Goal: Task Accomplishment & Management: Use online tool/utility

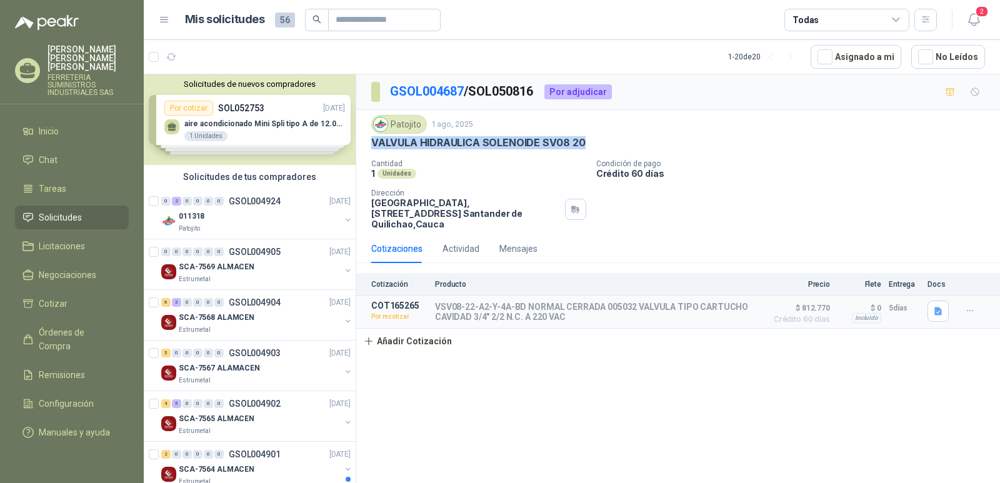
drag, startPoint x: 583, startPoint y: 139, endPoint x: 371, endPoint y: 139, distance: 212.0
click at [371, 139] on div "VALVULA HIDRAULICA SOLENOIDE SV08 20" at bounding box center [678, 142] width 614 height 13
copy p "VALVULA HIDRAULICA SOLENOIDE SV08 20"
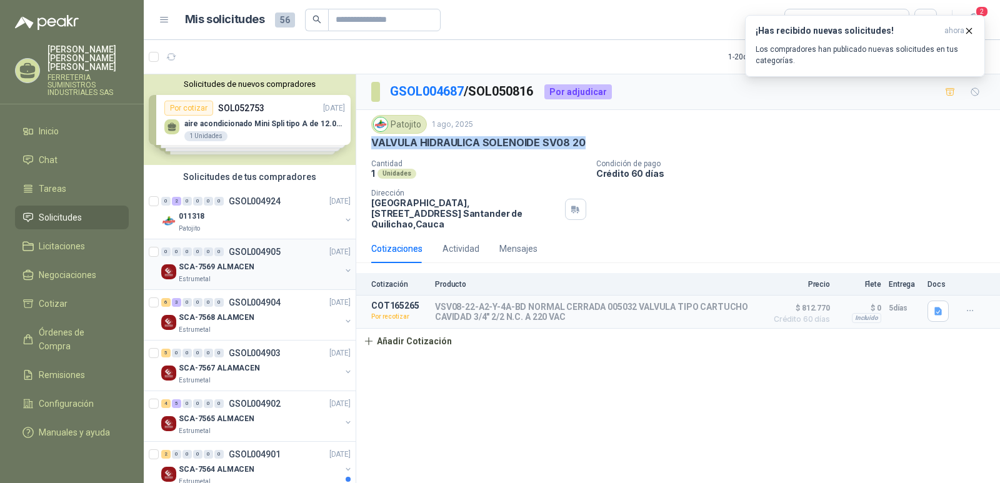
click at [249, 248] on p "GSOL004905" at bounding box center [255, 252] width 52 height 9
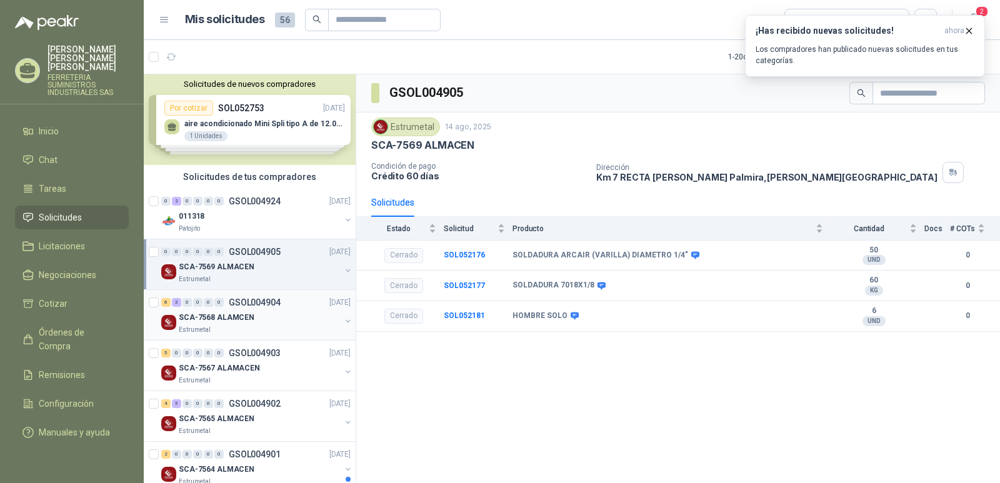
click at [241, 301] on p "GSOL004904" at bounding box center [255, 302] width 52 height 9
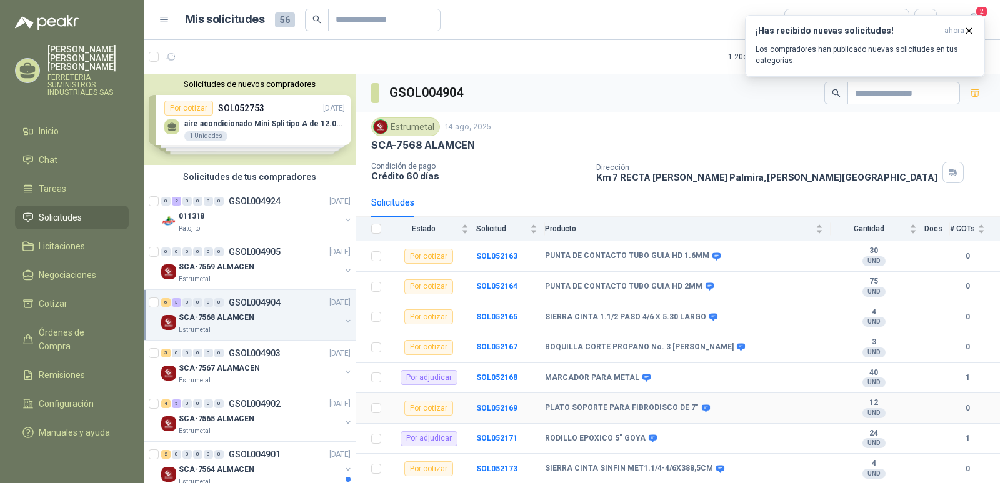
scroll to position [28, 0]
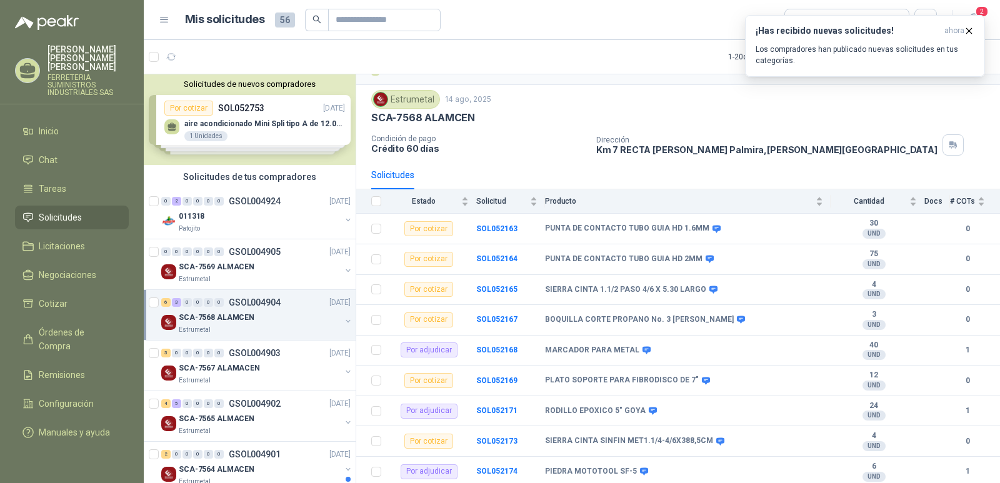
click at [261, 296] on div "6 3 0 0 0 0 GSOL004904 14/08/25" at bounding box center [257, 302] width 192 height 15
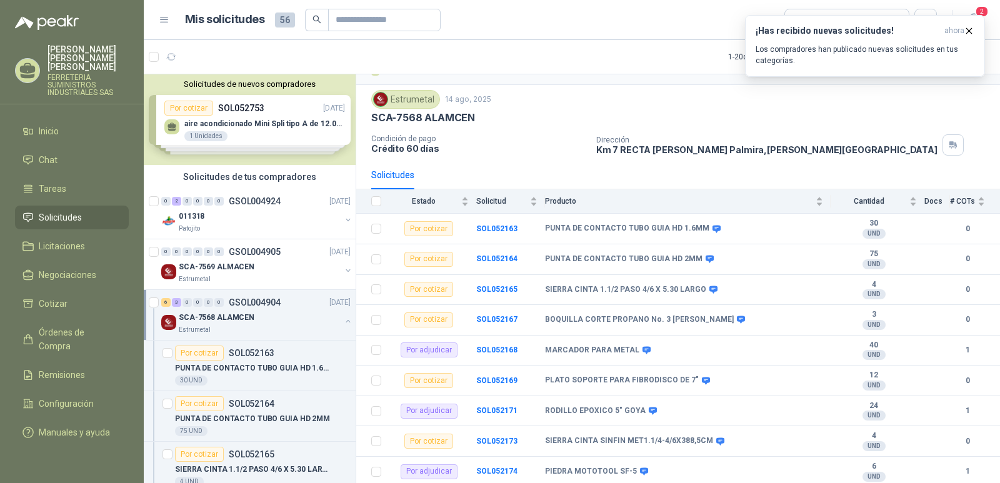
scroll to position [4, 0]
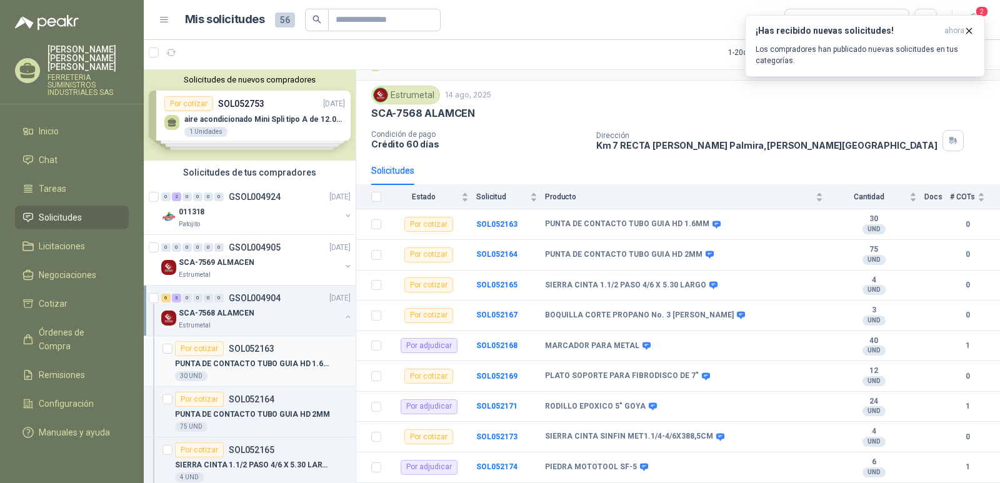
click at [244, 351] on p "SOL052163" at bounding box center [252, 349] width 46 height 9
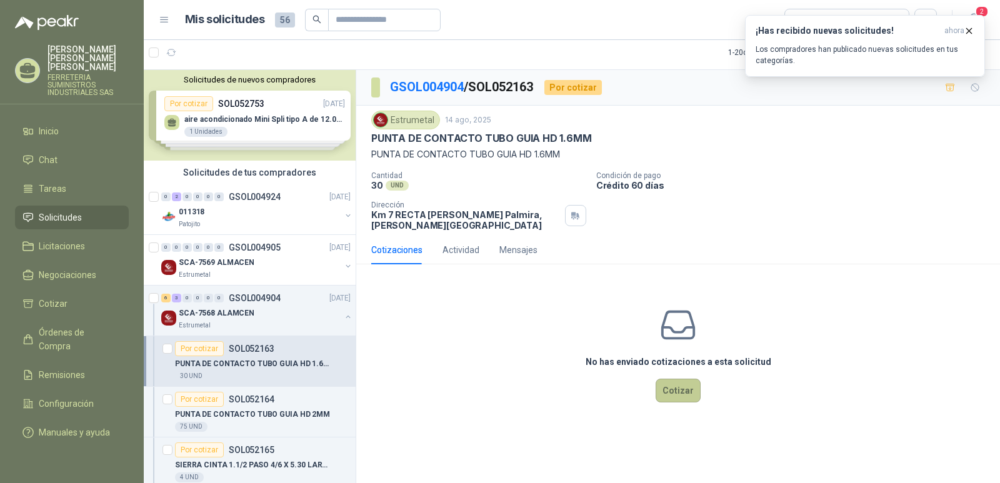
click at [678, 393] on button "Cotizar" at bounding box center [678, 391] width 45 height 24
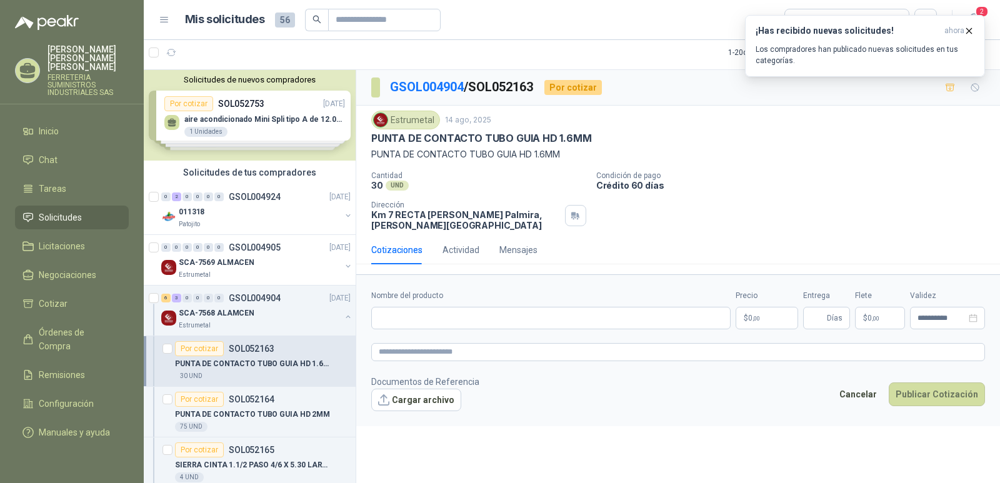
click at [251, 347] on p "SOL052163" at bounding box center [252, 349] width 46 height 9
click at [241, 396] on p "SOL052164" at bounding box center [252, 399] width 46 height 9
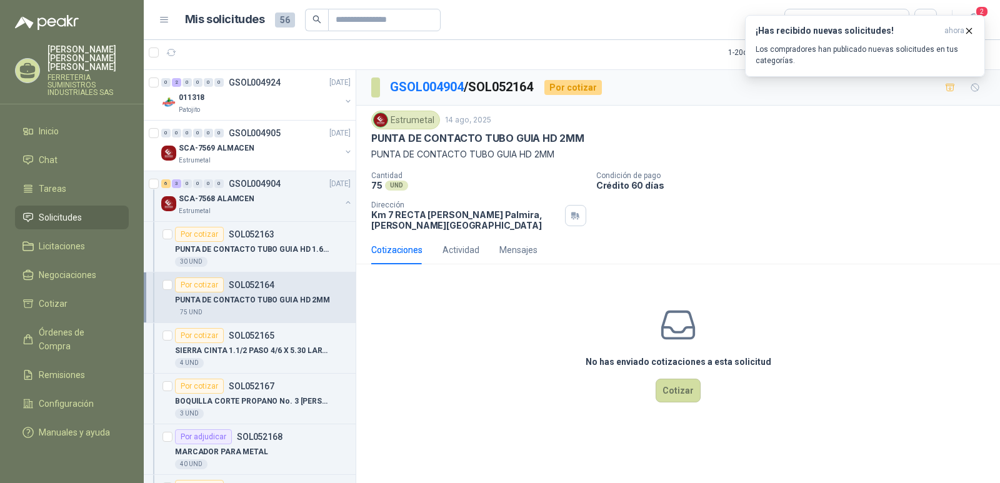
scroll to position [125, 0]
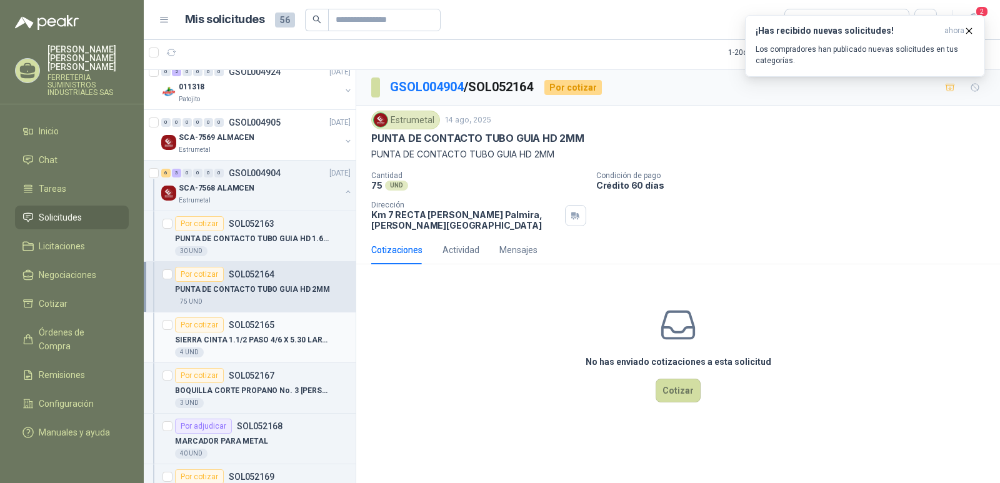
click at [258, 321] on p "SOL052165" at bounding box center [252, 325] width 46 height 9
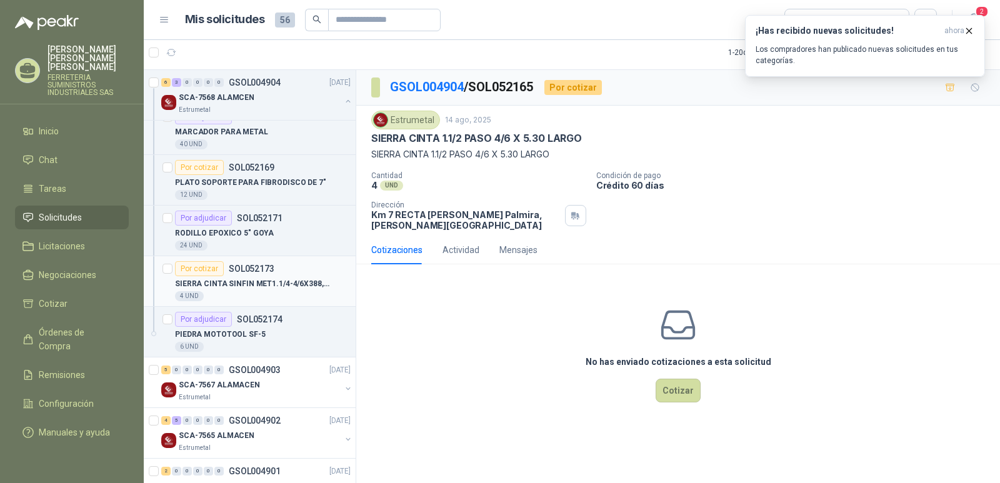
scroll to position [438, 0]
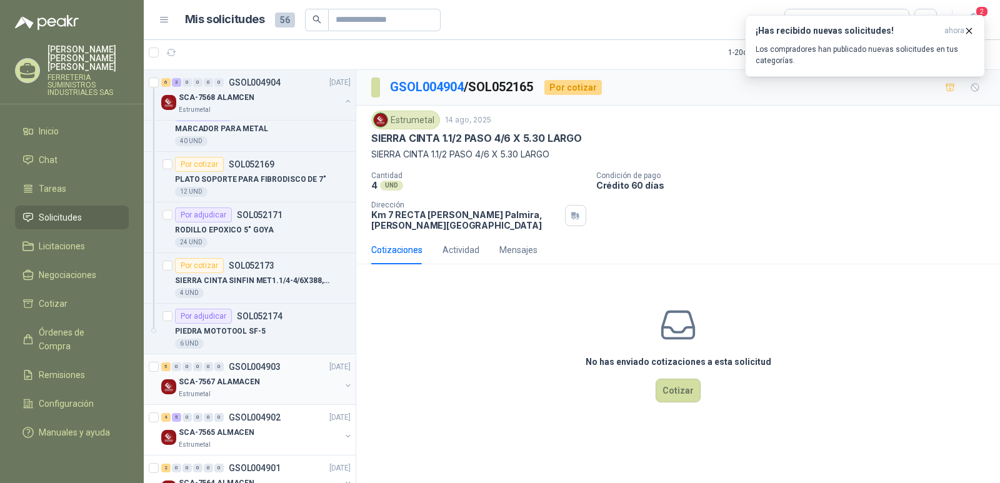
click at [253, 368] on p "GSOL004903" at bounding box center [255, 367] width 52 height 9
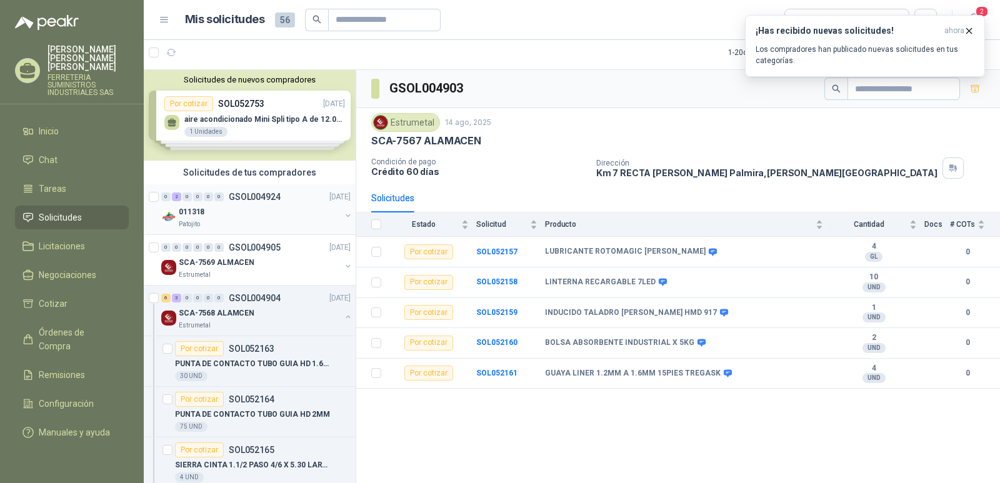
click at [252, 196] on p "GSOL004924" at bounding box center [255, 197] width 52 height 9
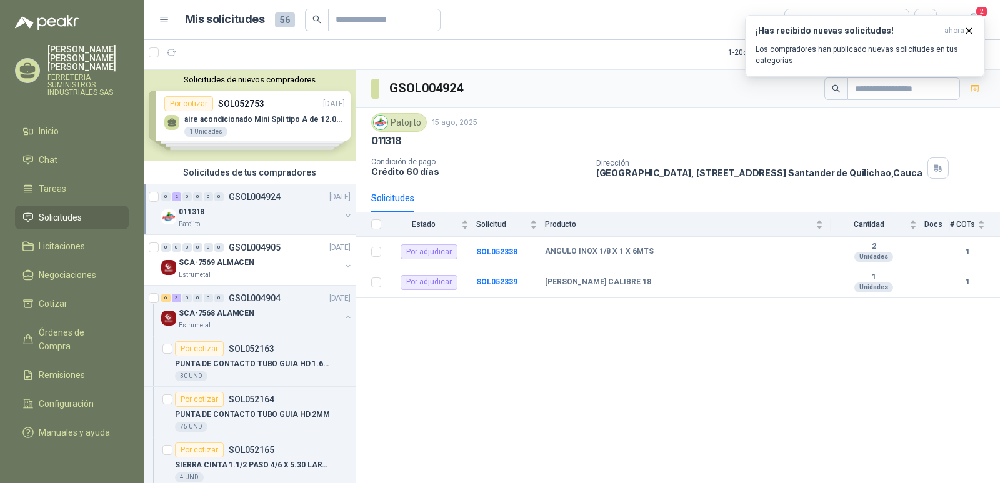
click at [251, 195] on p "GSOL004924" at bounding box center [255, 197] width 52 height 9
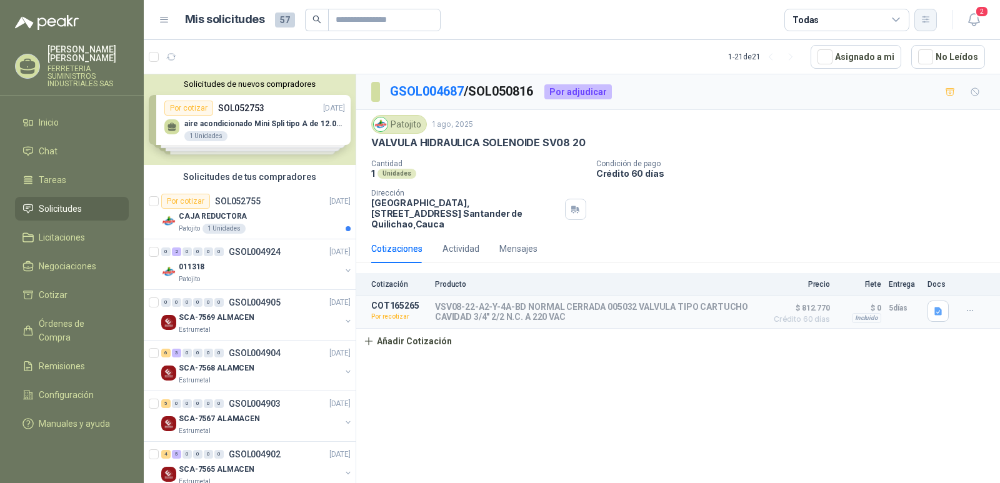
click at [924, 23] on icon "button" at bounding box center [925, 19] width 7 height 6
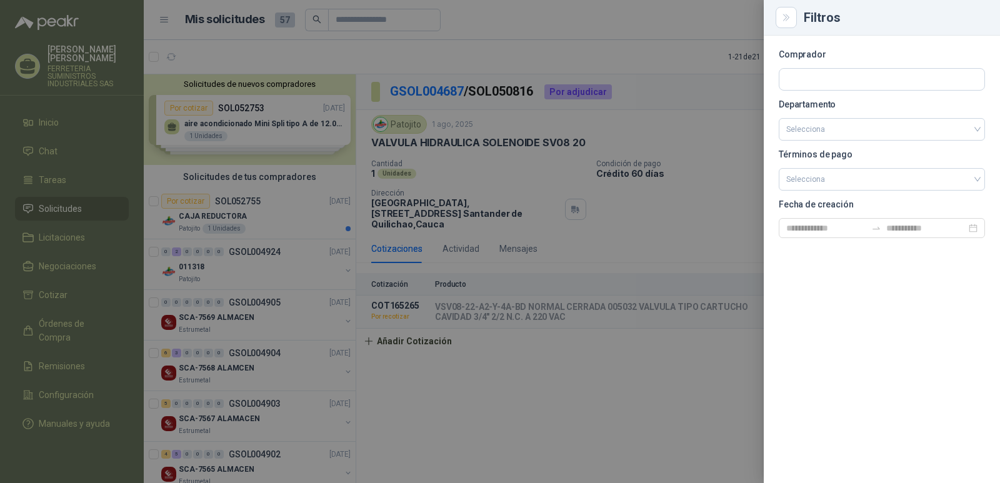
click at [705, 236] on div at bounding box center [500, 241] width 1000 height 483
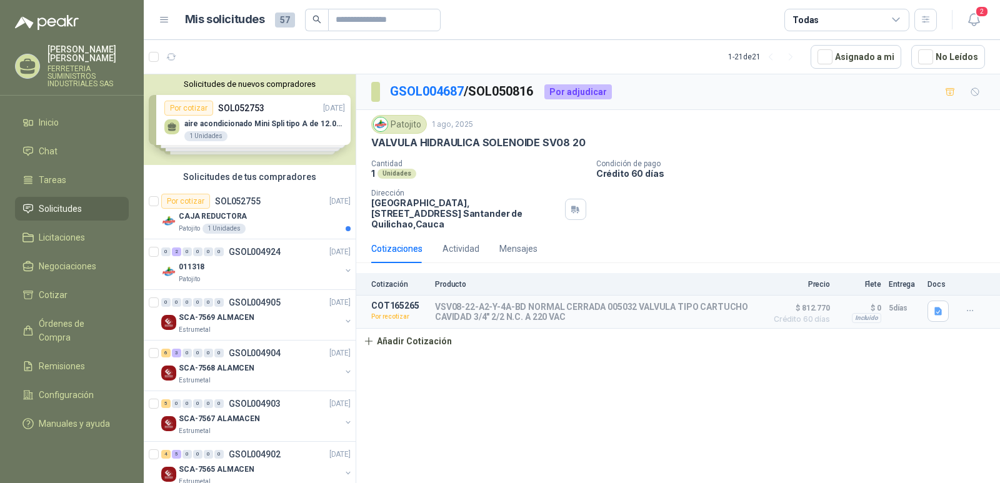
click at [897, 19] on icon at bounding box center [896, 19] width 11 height 11
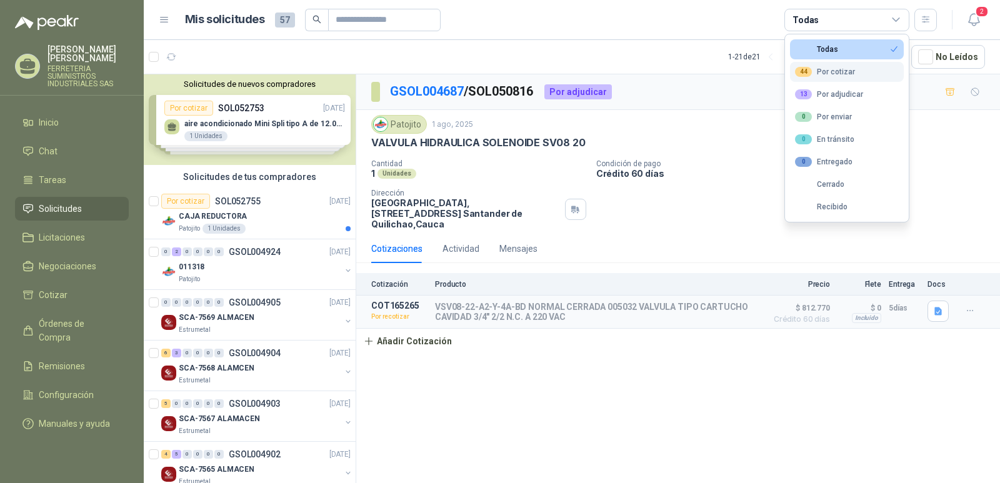
click at [837, 71] on div "44 Por cotizar" at bounding box center [825, 72] width 60 height 10
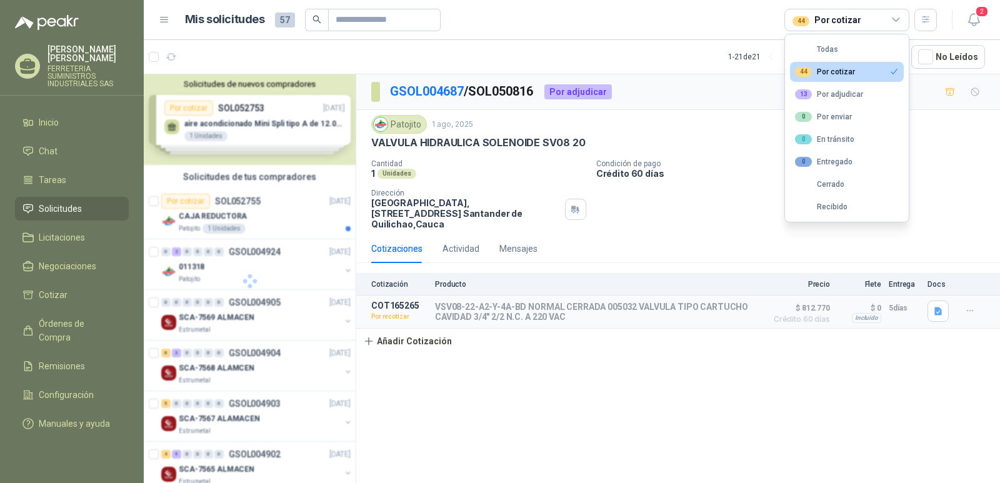
click at [708, 234] on div "Cotizaciones Actividad Mensajes" at bounding box center [678, 248] width 614 height 29
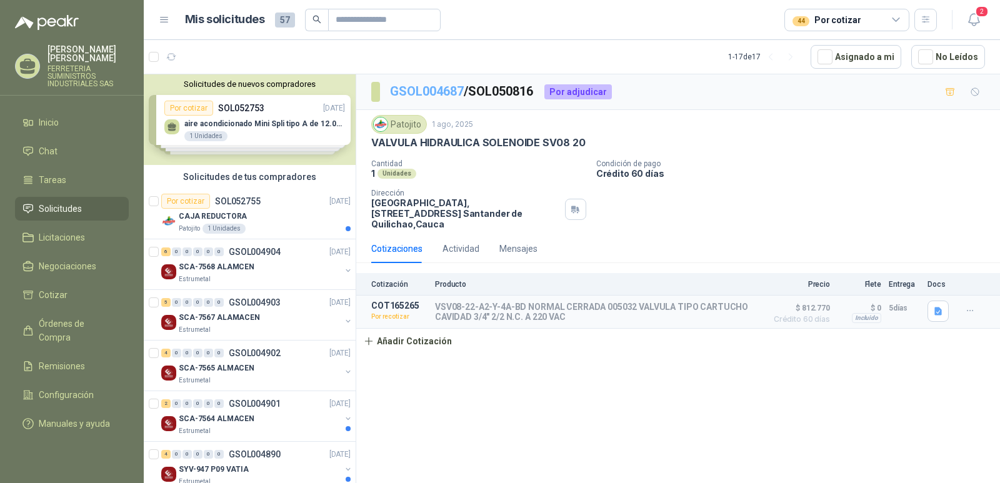
click at [446, 90] on link "GSOL004687" at bounding box center [427, 91] width 74 height 15
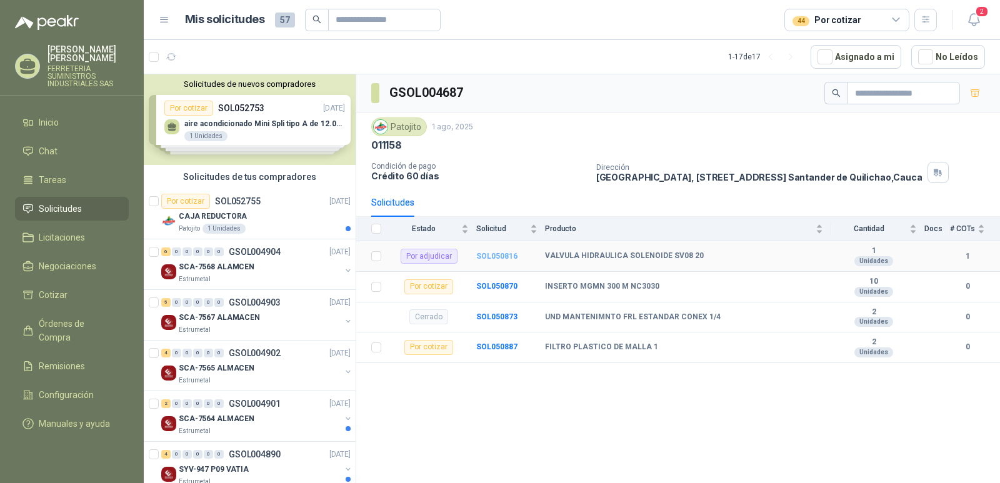
click at [488, 258] on b "SOL050816" at bounding box center [496, 256] width 41 height 9
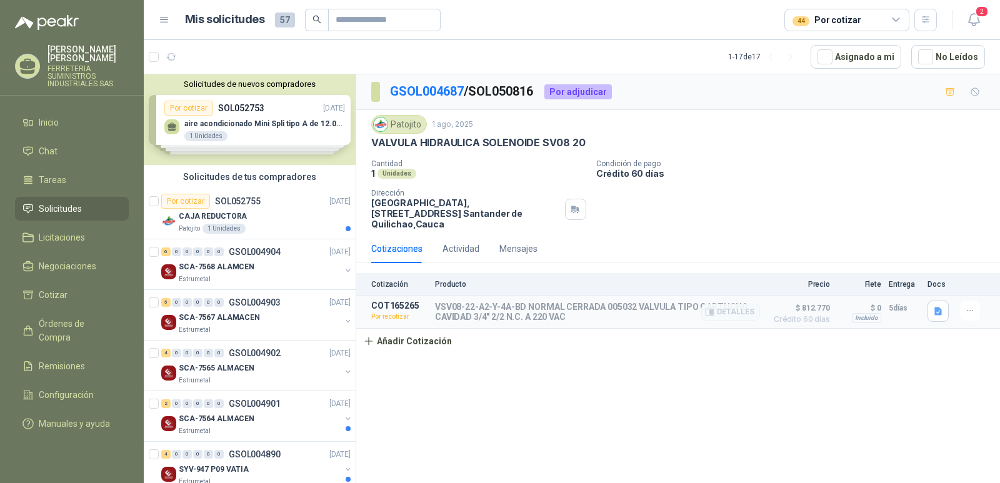
click at [897, 301] on p "5 días" at bounding box center [904, 308] width 31 height 15
click at [404, 242] on div "Cotizaciones" at bounding box center [396, 249] width 51 height 14
click at [969, 306] on icon "button" at bounding box center [970, 311] width 11 height 11
click at [927, 273] on button "Re-cotizar" at bounding box center [945, 273] width 100 height 20
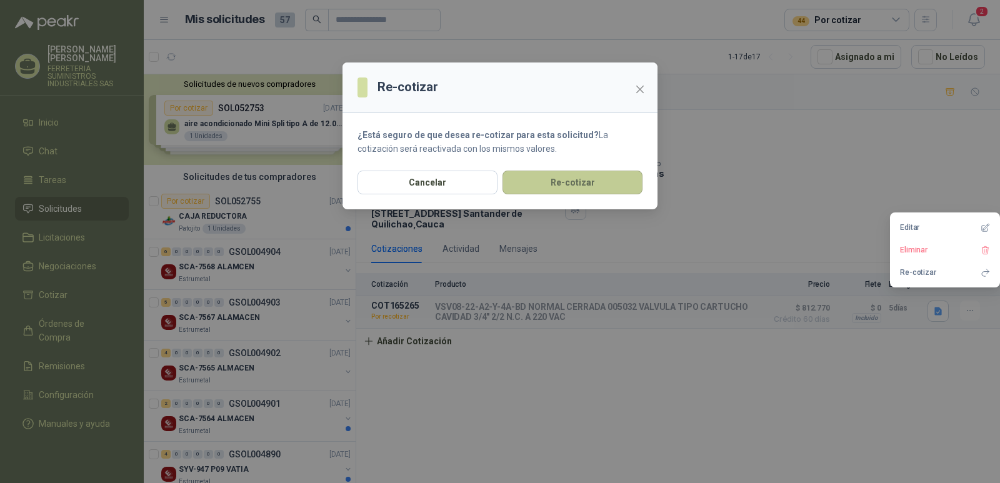
click at [564, 180] on button "Re-cotizar" at bounding box center [573, 183] width 140 height 24
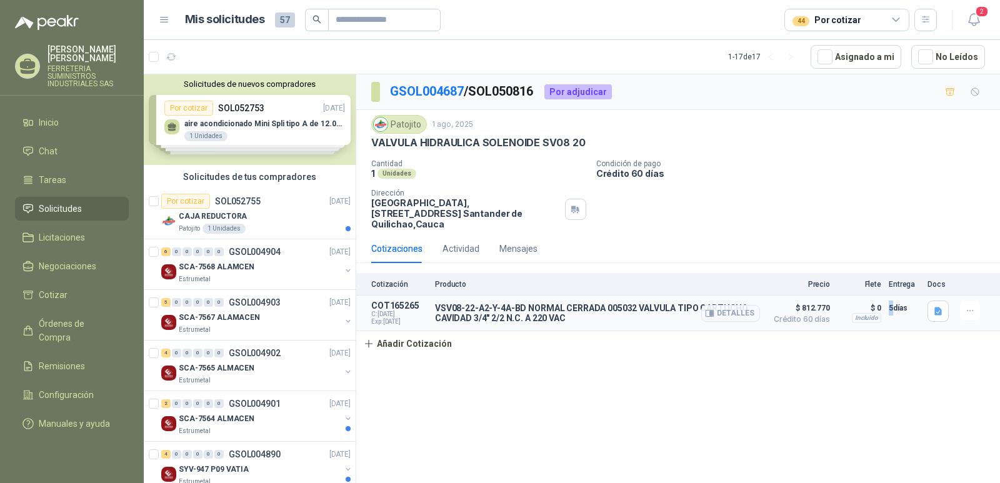
click at [887, 298] on article "COT165265 C: [DATE] Exp: [DATE] VSV08-22-A2-Y-4A-BD NORMAL CERRADA 005032 VALVU…" at bounding box center [678, 314] width 644 height 36
click at [894, 360] on div "GSOL004687 / SOL050816 Por adjudicar Patojito [DATE] VALVULA HIDRAULICA SOLENOI…" at bounding box center [678, 280] width 644 height 413
click at [815, 301] on span "$ 812.770" at bounding box center [799, 308] width 63 height 15
click at [800, 316] on span "Crédito 60 días" at bounding box center [799, 320] width 63 height 8
click at [816, 301] on span "$ 812.770" at bounding box center [799, 308] width 63 height 15
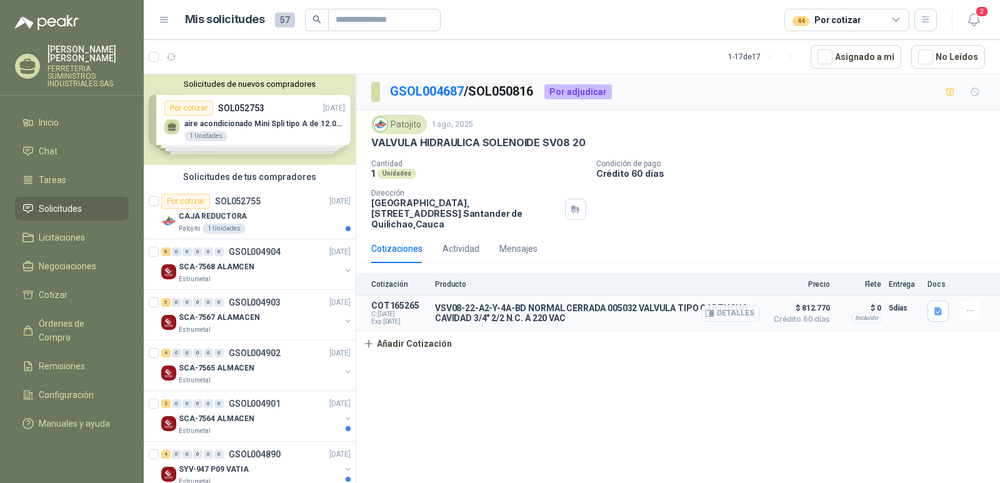
click at [807, 316] on span "Crédito 60 días" at bounding box center [799, 320] width 63 height 8
click at [720, 306] on button "Detalles" at bounding box center [731, 313] width 59 height 17
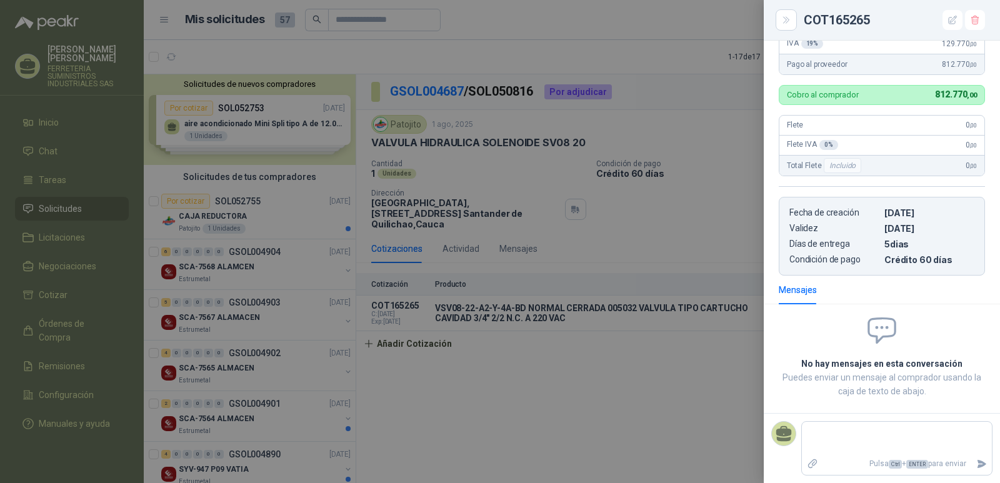
scroll to position [240, 0]
click at [955, 20] on icon "button" at bounding box center [953, 20] width 11 height 11
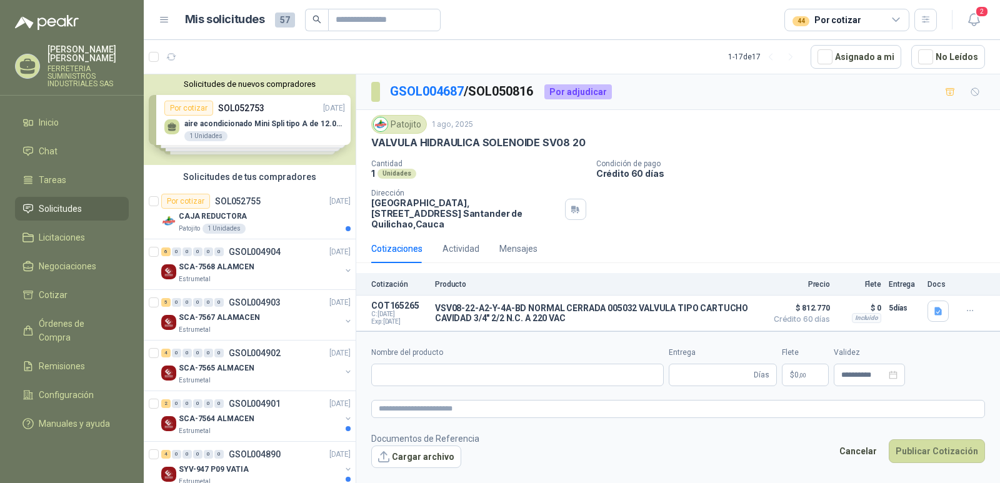
type input "**********"
type input "*"
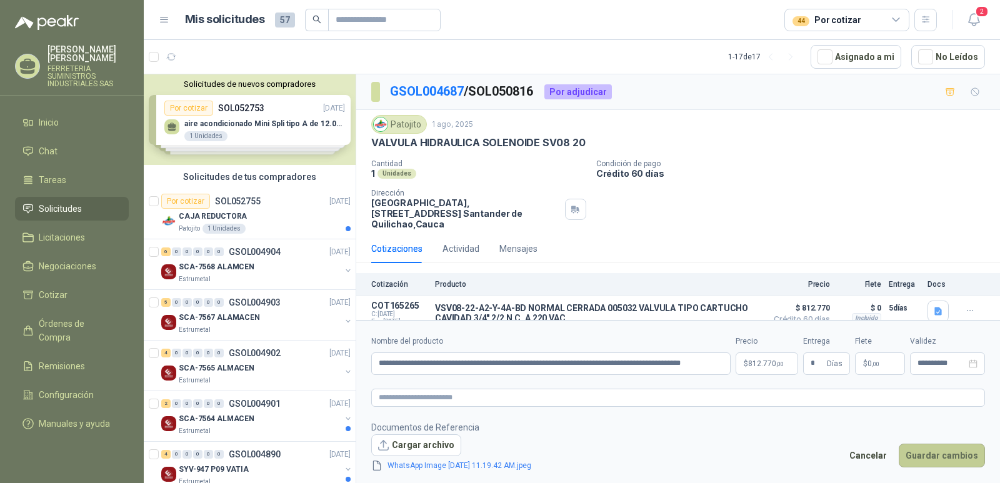
click at [945, 453] on button "Guardar cambios" at bounding box center [942, 456] width 86 height 24
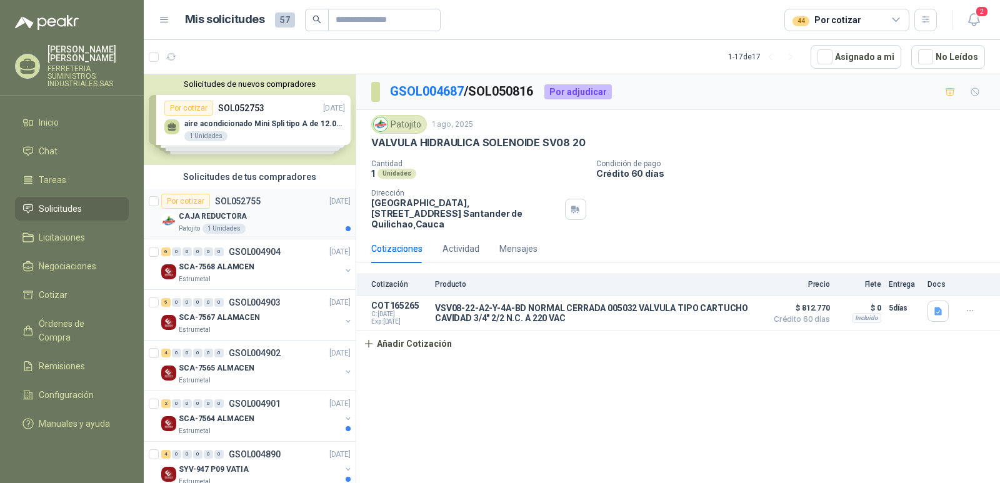
click at [253, 225] on div "Patojito 1 Unidades" at bounding box center [265, 229] width 172 height 10
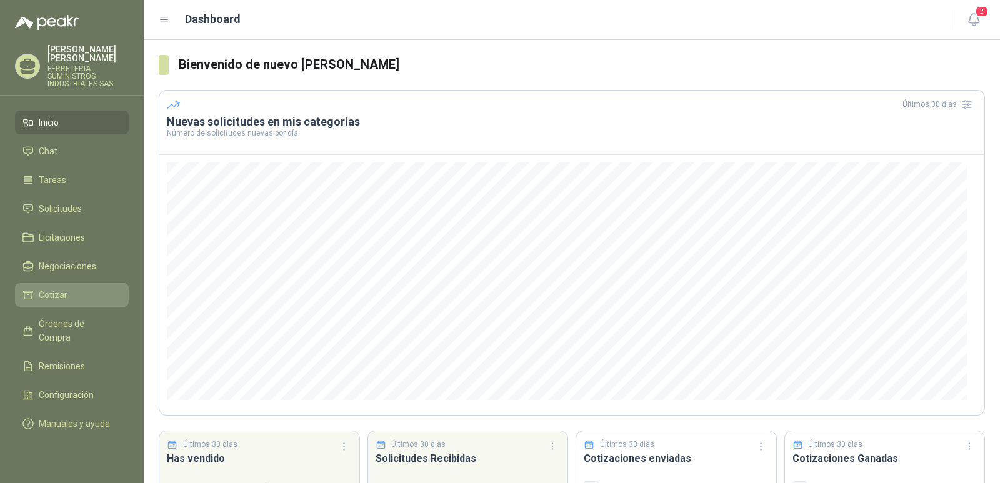
click at [68, 290] on li "Cotizar" at bounding box center [72, 295] width 99 height 14
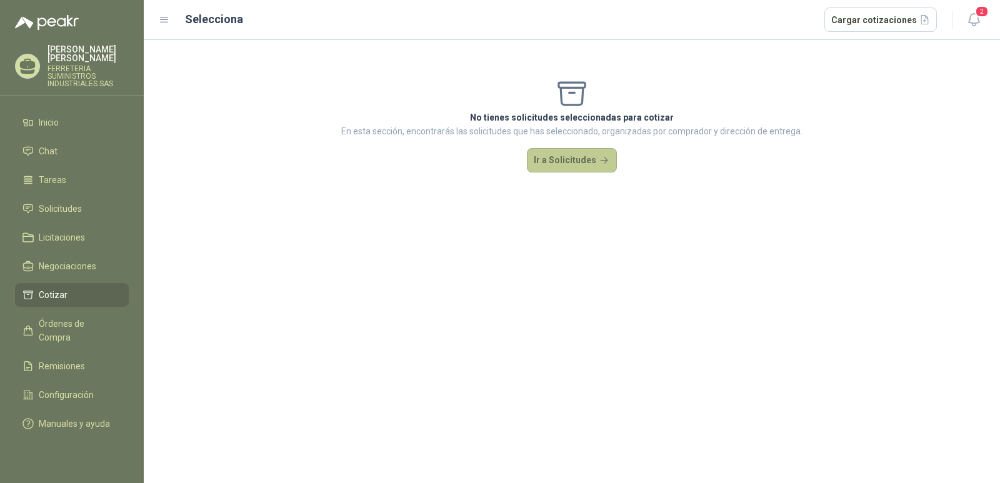
click at [566, 162] on button "Ir a Solicitudes" at bounding box center [572, 160] width 90 height 25
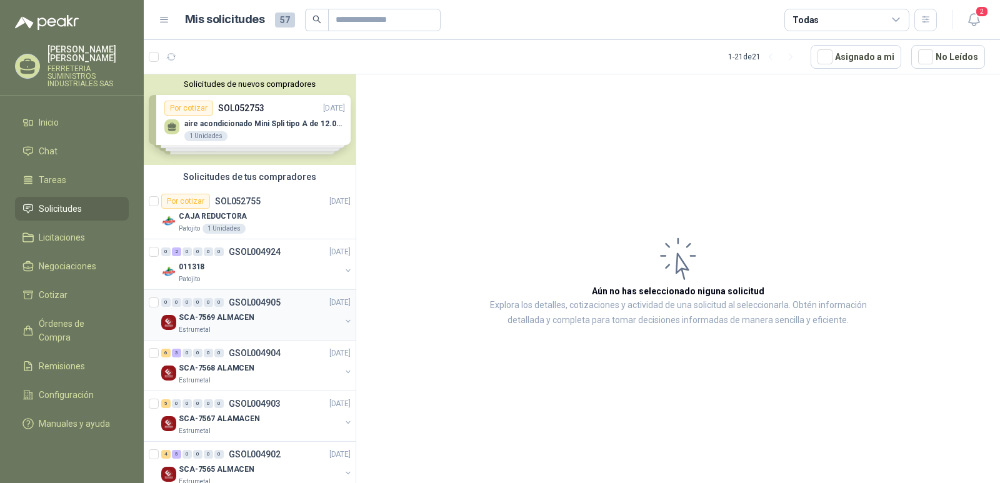
click at [249, 301] on p "GSOL004905" at bounding box center [255, 302] width 52 height 9
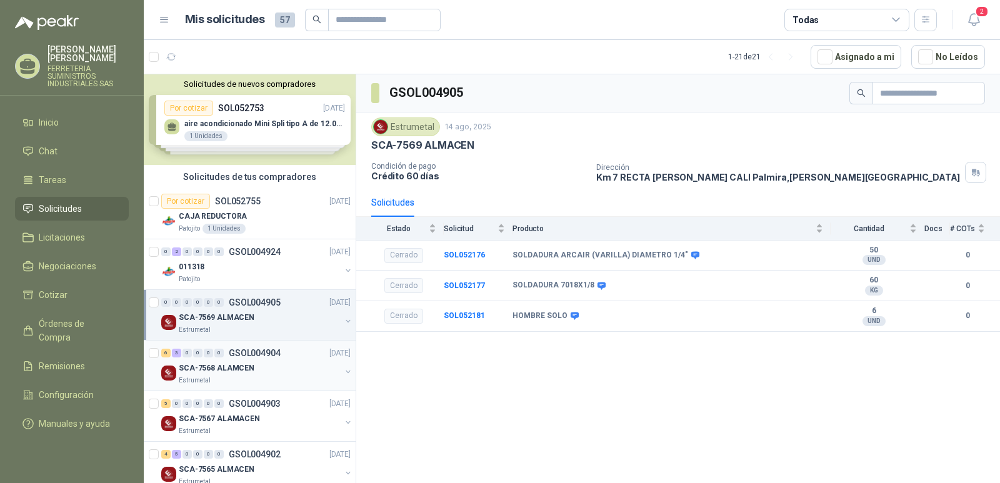
click at [242, 349] on p "GSOL004904" at bounding box center [255, 353] width 52 height 9
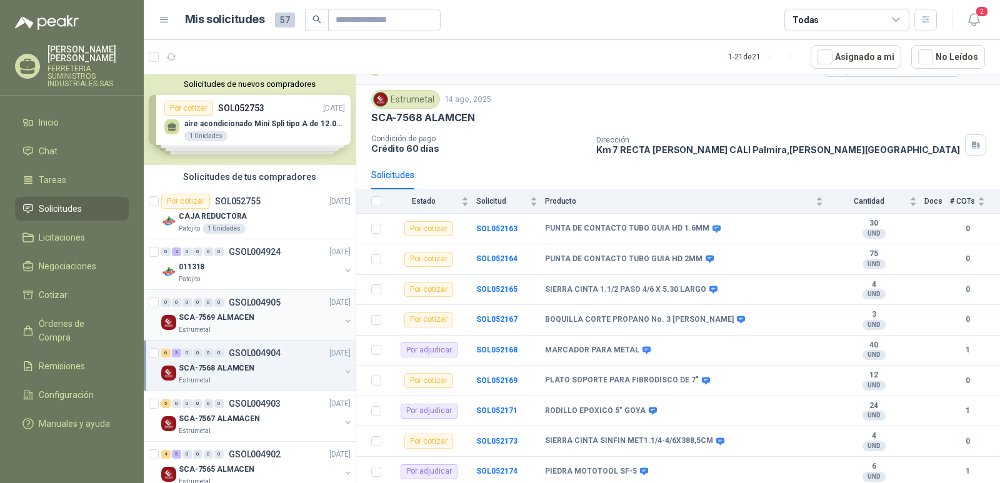
click at [244, 303] on p "GSOL004905" at bounding box center [255, 302] width 52 height 9
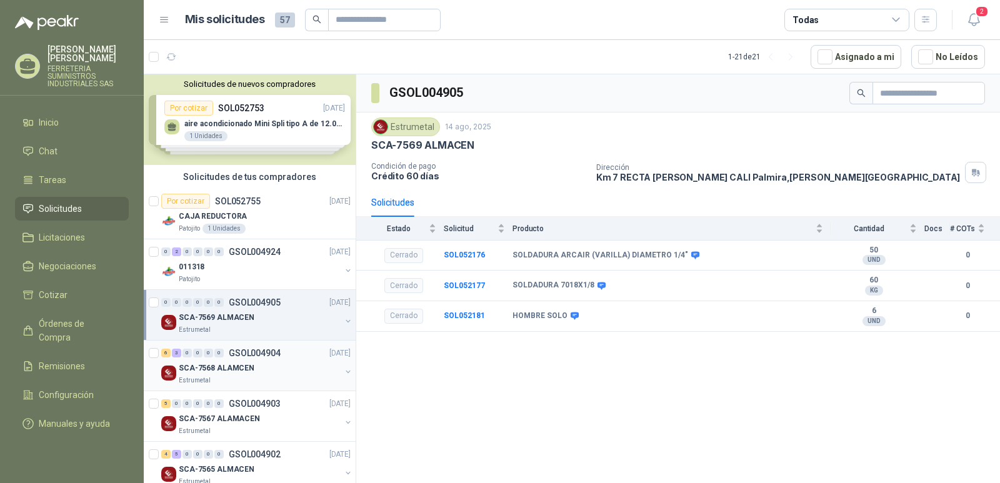
click at [241, 351] on p "GSOL004904" at bounding box center [255, 353] width 52 height 9
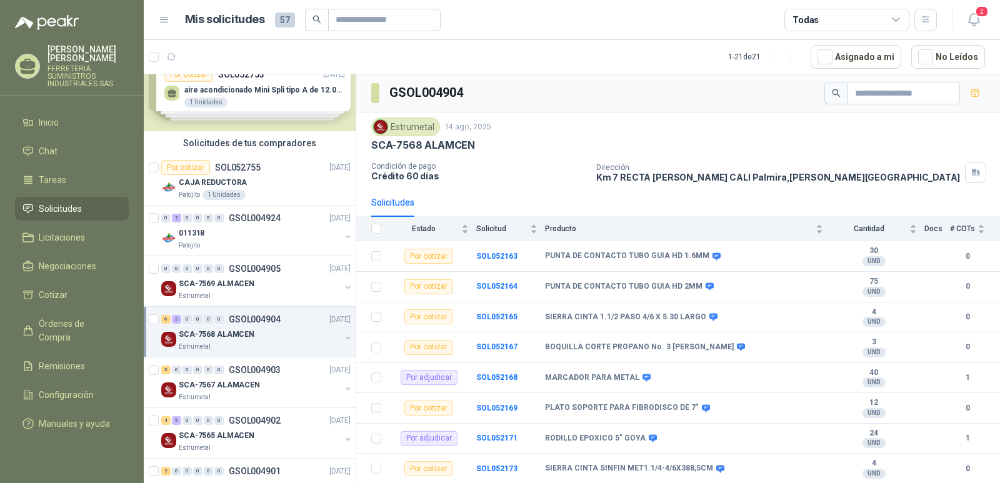
scroll to position [63, 0]
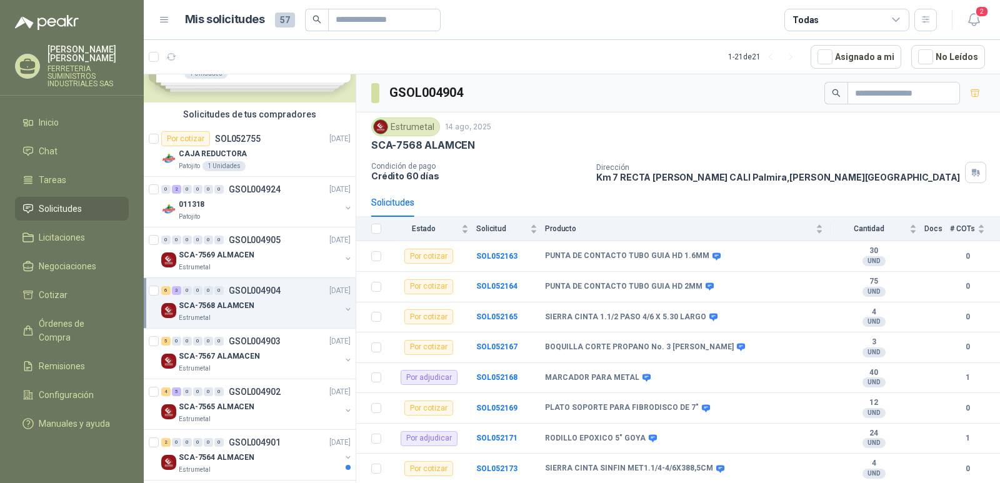
click at [239, 289] on p "GSOL004904" at bounding box center [255, 290] width 52 height 9
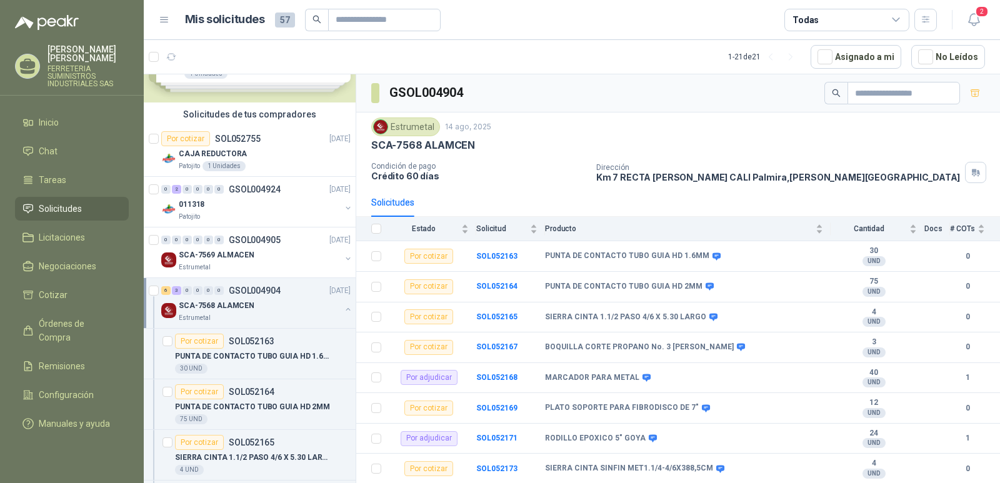
scroll to position [4, 0]
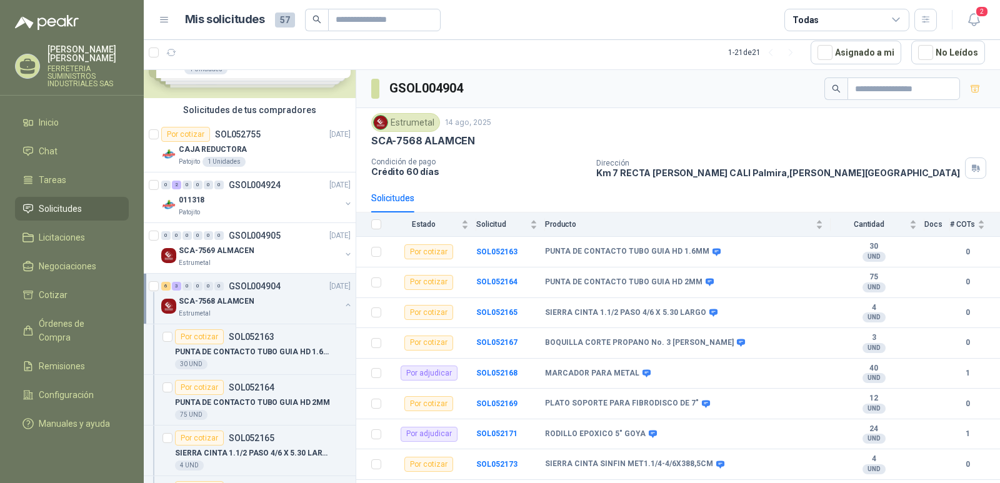
click at [249, 287] on p "GSOL004904" at bounding box center [255, 286] width 52 height 9
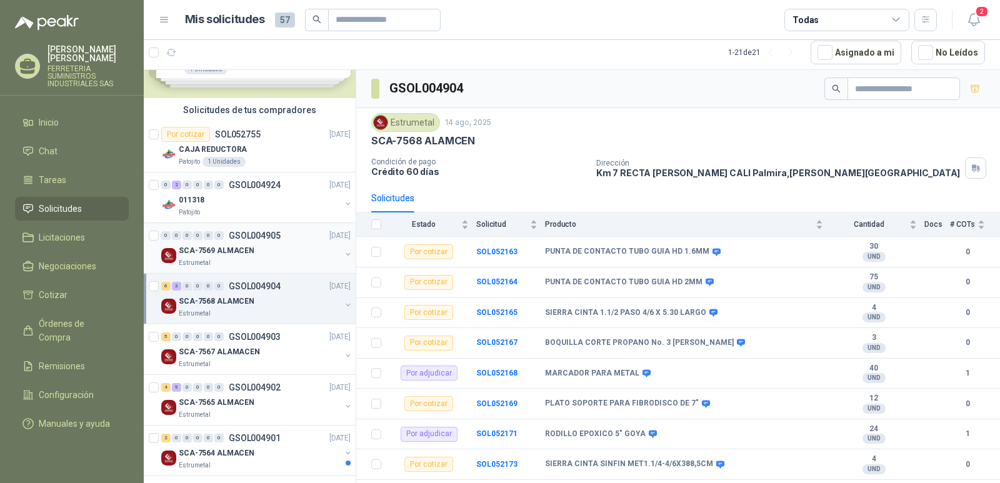
scroll to position [0, 0]
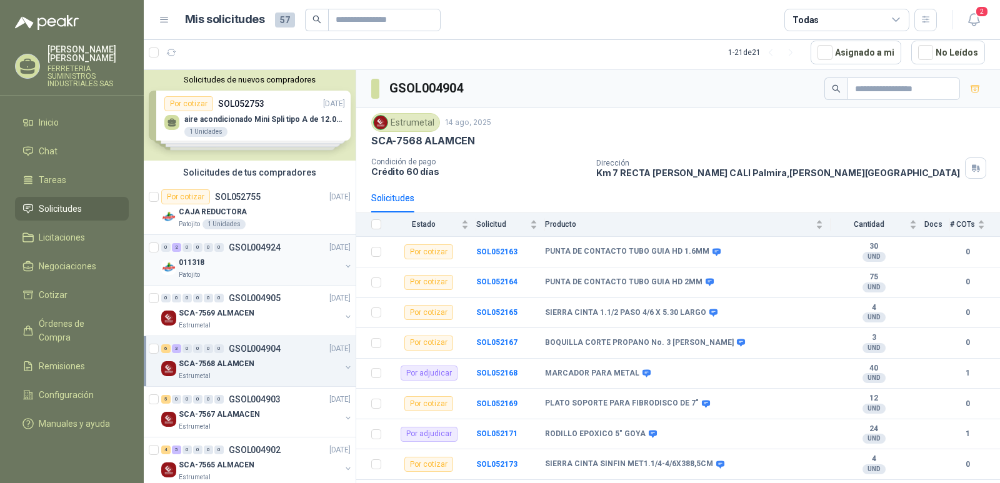
click at [252, 249] on p "GSOL004924" at bounding box center [255, 247] width 52 height 9
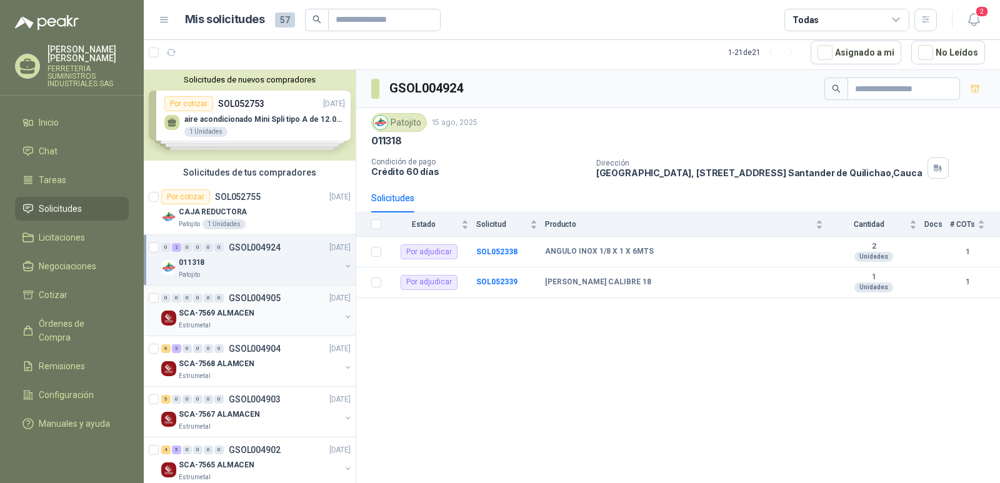
click at [259, 300] on p "GSOL004905" at bounding box center [255, 298] width 52 height 9
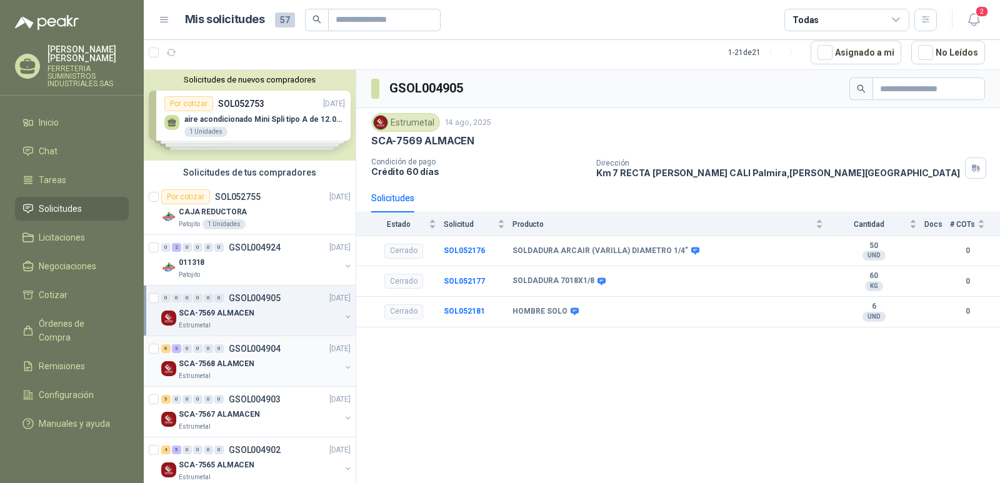
click at [261, 352] on p "GSOL004904" at bounding box center [255, 349] width 52 height 9
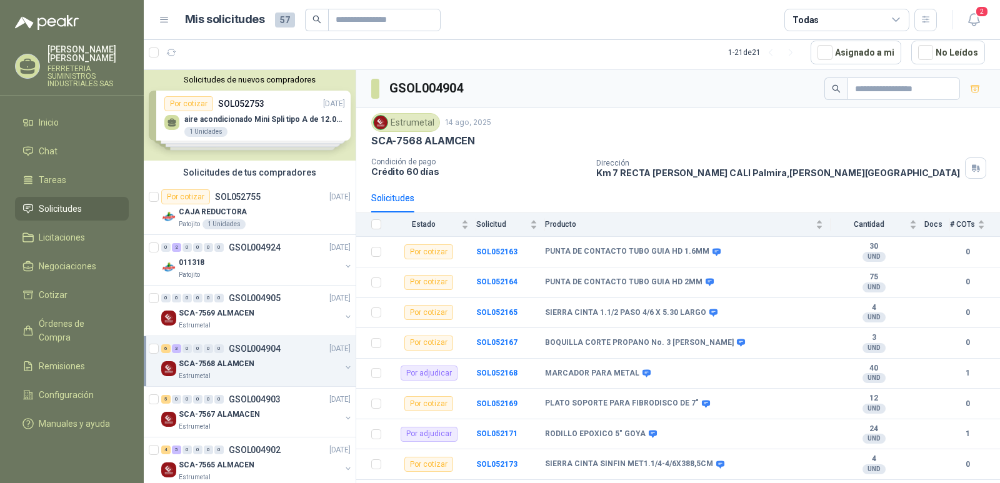
click at [249, 346] on p "GSOL004904" at bounding box center [255, 349] width 52 height 9
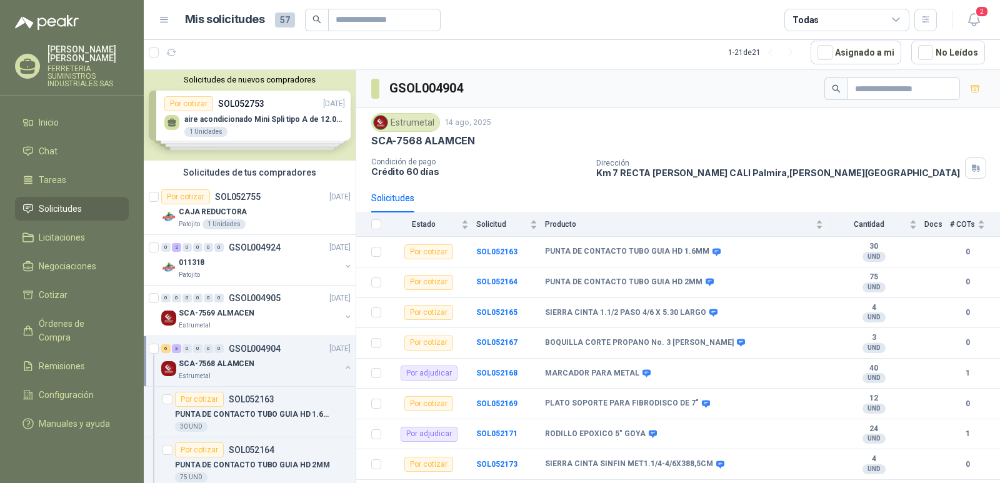
click at [248, 348] on p "GSOL004904" at bounding box center [255, 349] width 52 height 9
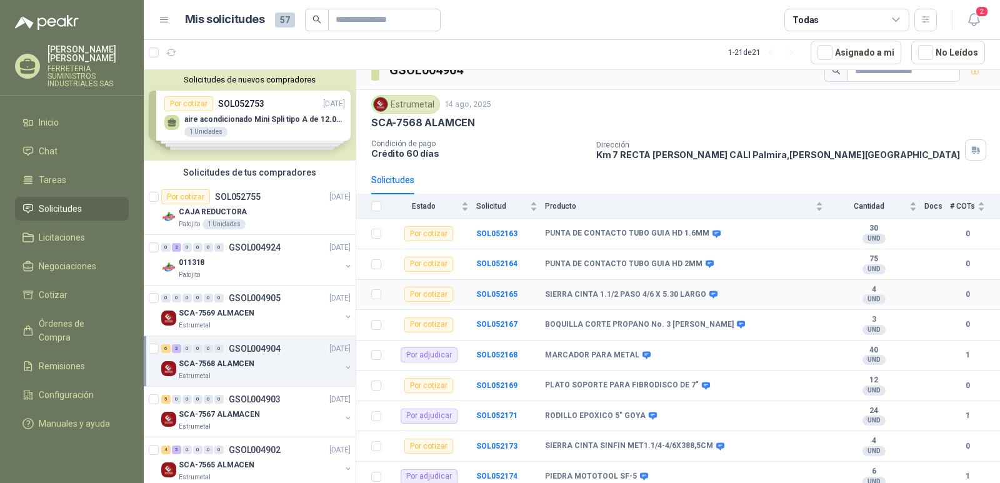
scroll to position [28, 0]
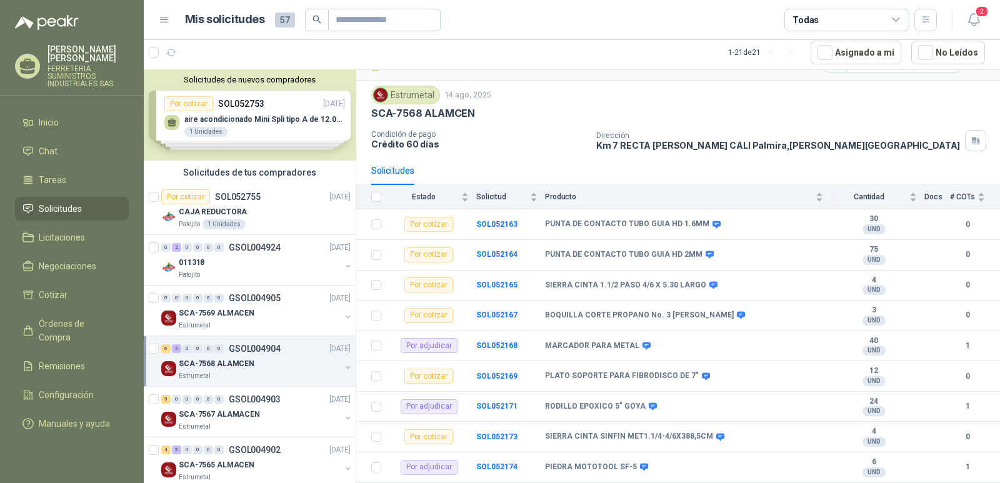
click at [260, 350] on p "GSOL004904" at bounding box center [255, 349] width 52 height 9
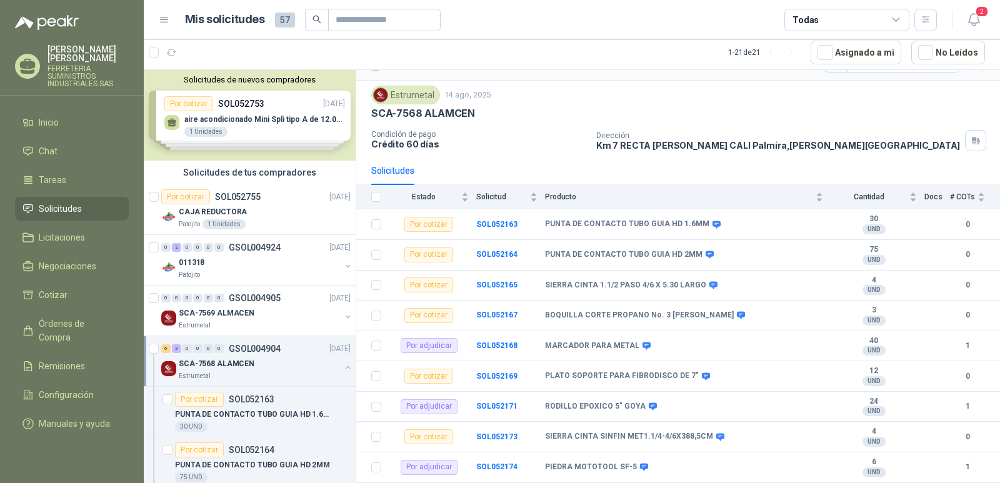
click at [260, 350] on p "GSOL004904" at bounding box center [255, 349] width 52 height 9
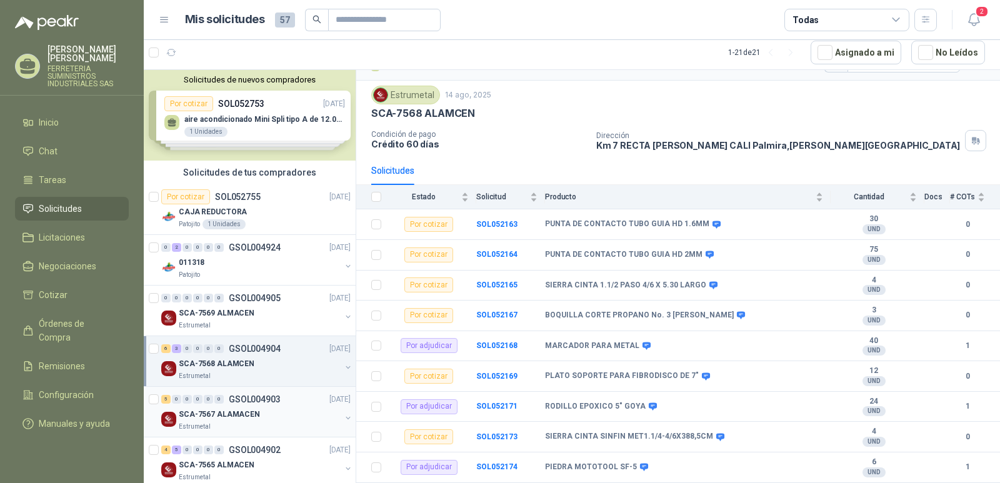
click at [265, 399] on p "GSOL004903" at bounding box center [255, 399] width 52 height 9
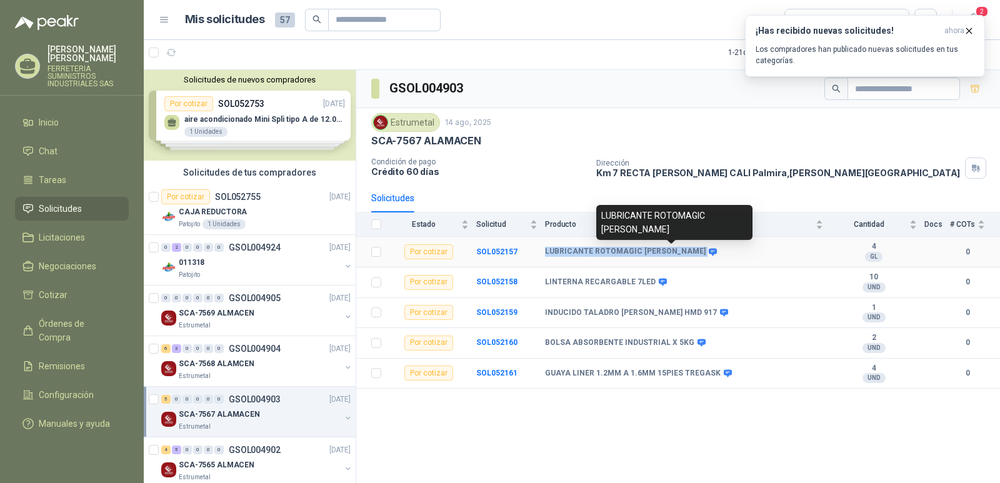
drag, startPoint x: 546, startPoint y: 249, endPoint x: 670, endPoint y: 253, distance: 123.9
click at [670, 253] on div "LUBRICANTE ROTOMAGIC HOUGEN" at bounding box center [630, 252] width 170 height 10
copy div "LUBRICANTE ROTOMAGIC HOUGEN"
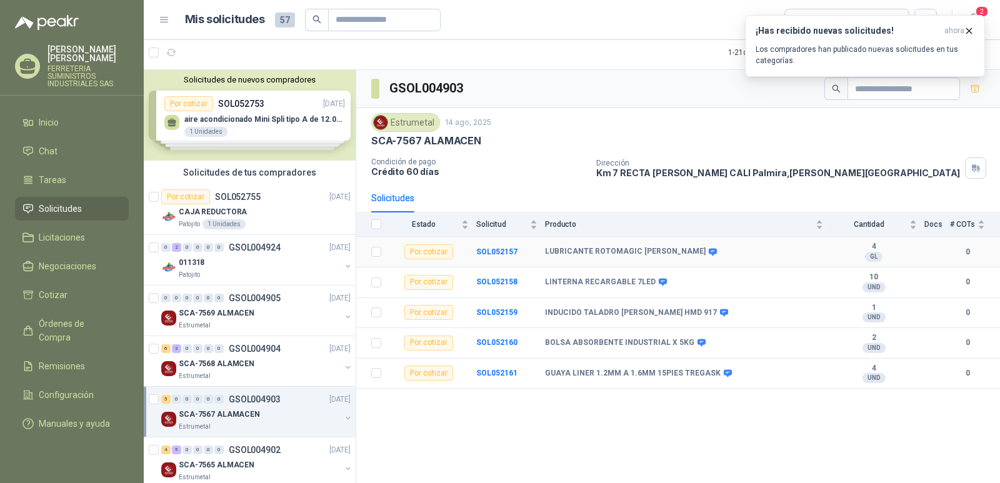
click at [428, 252] on div "Por cotizar" at bounding box center [429, 251] width 49 height 15
click at [502, 251] on b "SOL052157" at bounding box center [496, 252] width 41 height 9
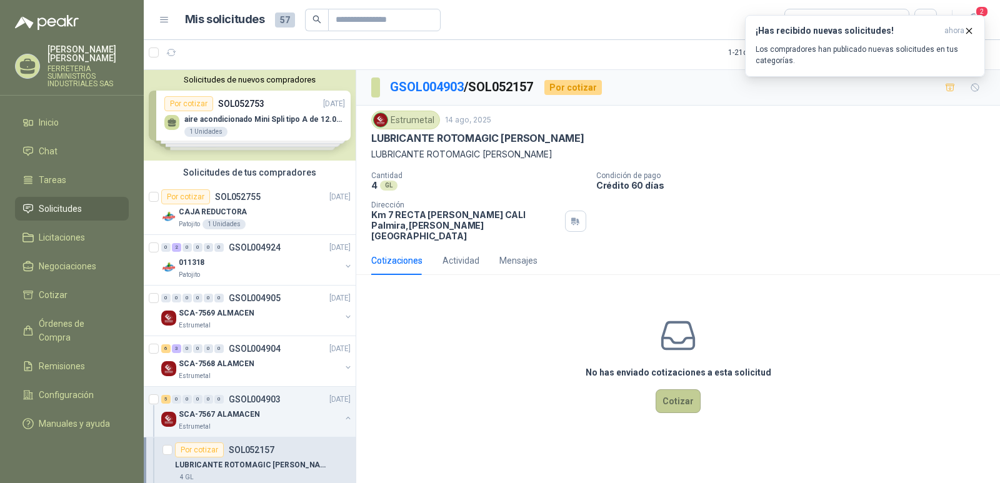
click at [676, 390] on button "Cotizar" at bounding box center [678, 402] width 45 height 24
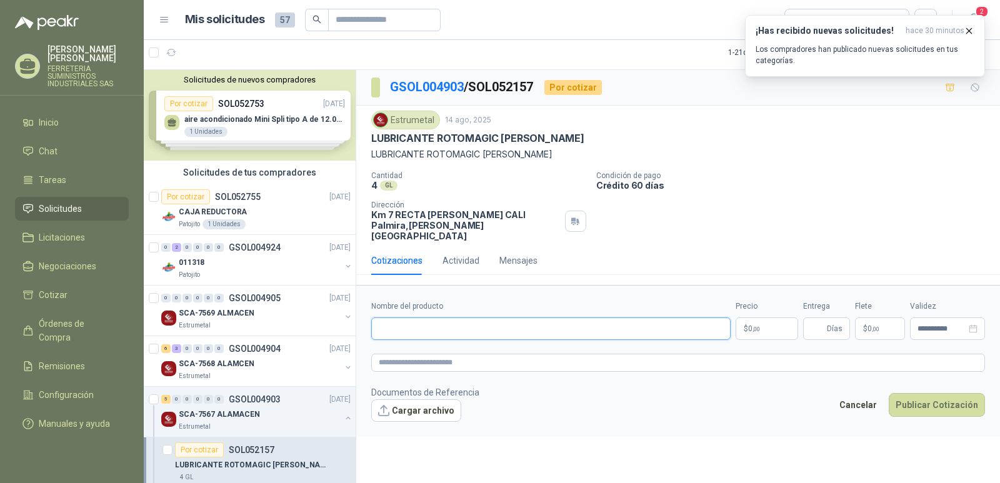
click at [401, 318] on input "Nombre del producto" at bounding box center [551, 329] width 360 height 23
type input "**********"
click at [757, 326] on span ",00" at bounding box center [757, 329] width 8 height 7
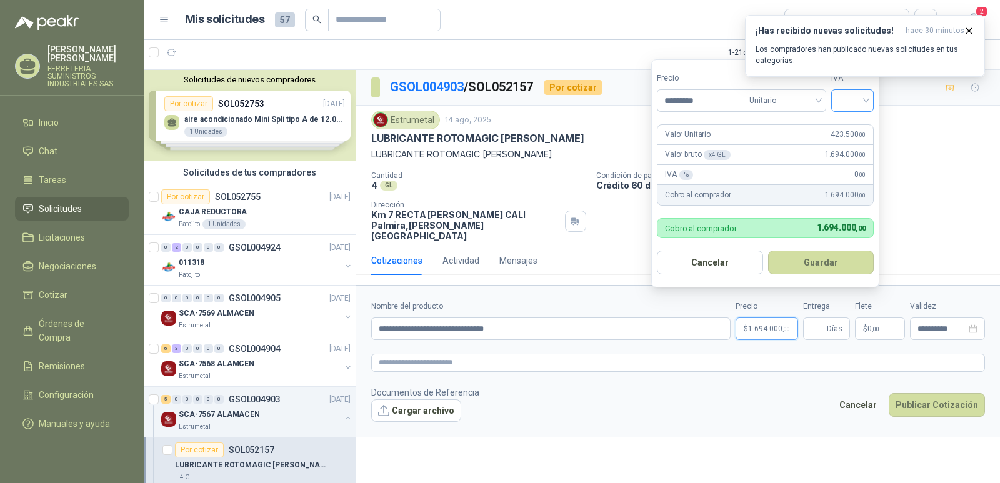
click at [870, 102] on div at bounding box center [853, 100] width 43 height 23
type input "*********"
click at [856, 127] on div "19%" at bounding box center [855, 126] width 23 height 14
click at [816, 265] on button "Guardar" at bounding box center [824, 263] width 108 height 24
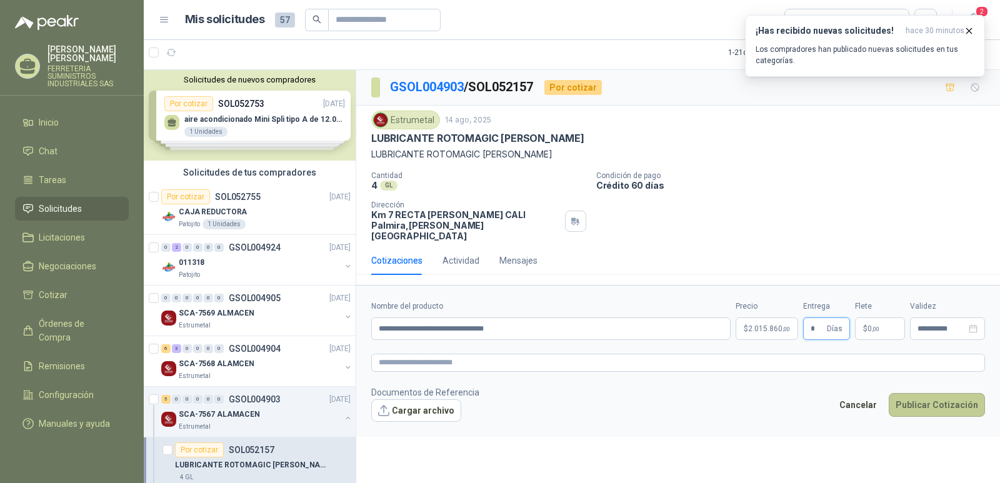
type input "*"
click at [923, 403] on button "Publicar Cotización" at bounding box center [937, 405] width 96 height 24
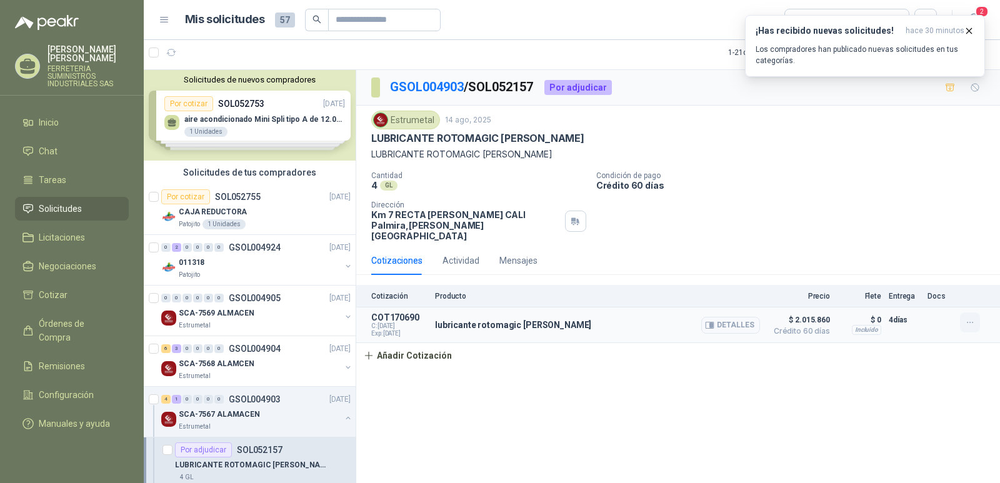
click at [969, 318] on icon "button" at bounding box center [970, 323] width 11 height 11
click at [910, 258] on button "Editar" at bounding box center [945, 262] width 100 height 20
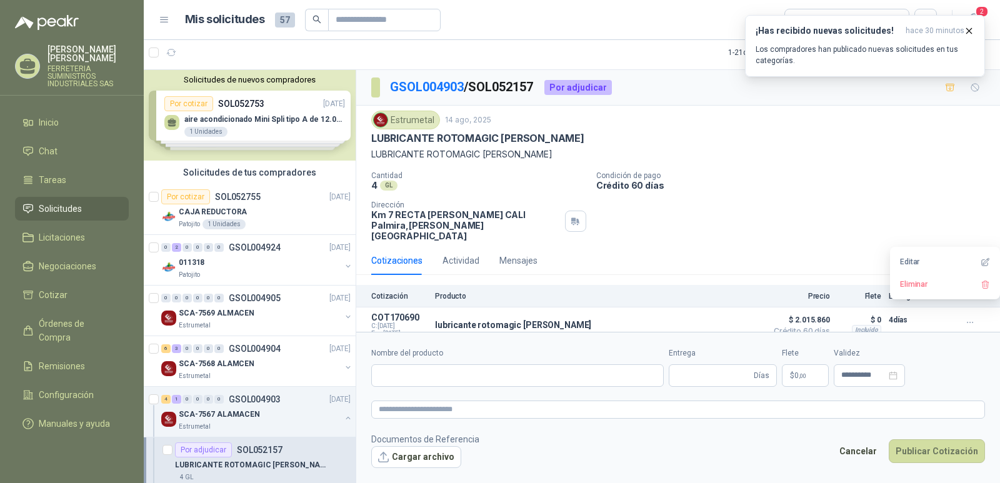
type input "**********"
type input "*"
click at [931, 206] on div "Cantidad 4 GL  Condición de pago Crédito 60 días Dirección Km 7 RECTA PALMIRA …" at bounding box center [678, 206] width 614 height 70
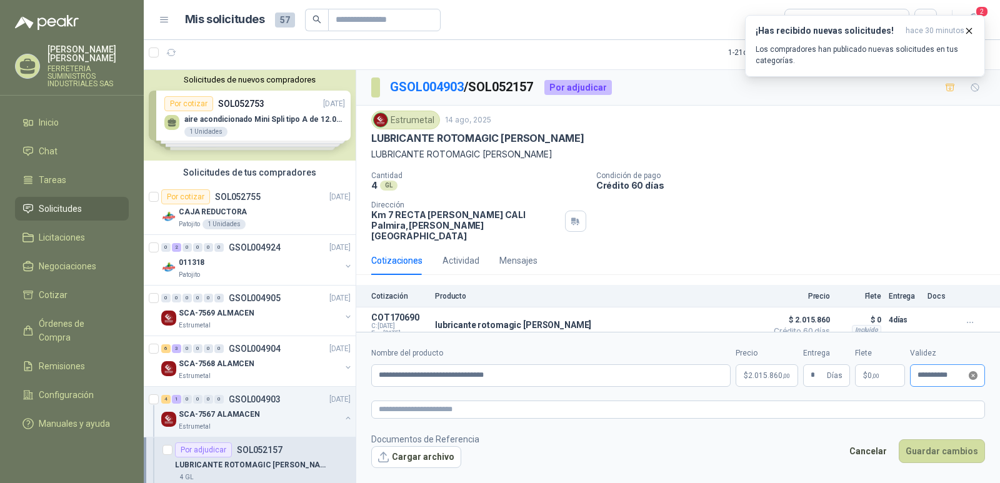
click at [972, 376] on icon "close-circle" at bounding box center [973, 375] width 9 height 9
click at [926, 379] on input at bounding box center [942, 375] width 49 height 8
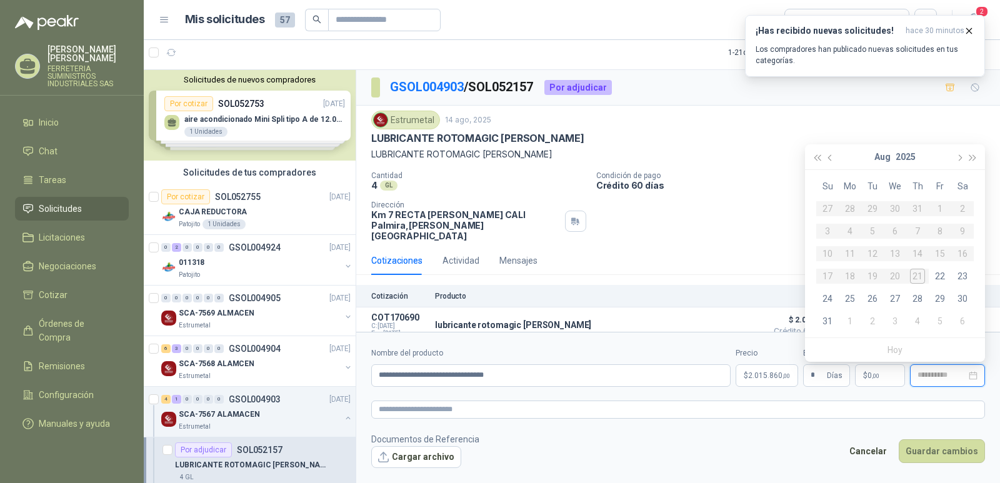
type input "**********"
click at [924, 378] on input at bounding box center [942, 375] width 49 height 8
click at [917, 299] on div "28" at bounding box center [917, 298] width 15 height 15
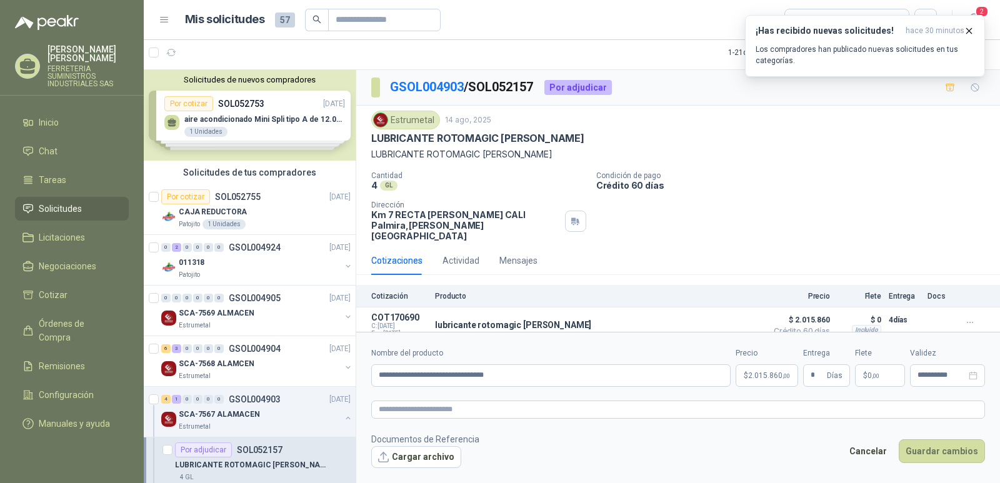
type input "**********"
click at [948, 450] on button "Guardar cambios" at bounding box center [942, 452] width 86 height 24
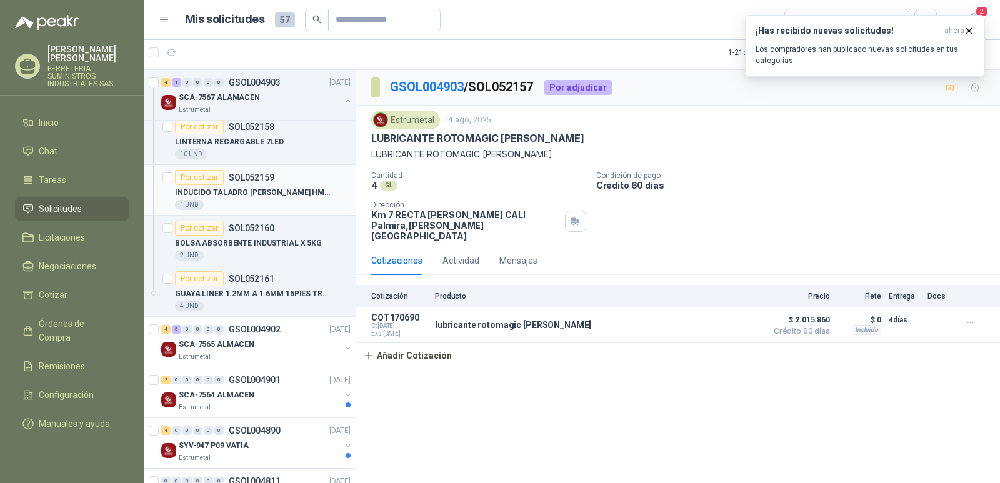
scroll to position [375, 0]
click at [246, 326] on p "GSOL004902" at bounding box center [255, 328] width 52 height 9
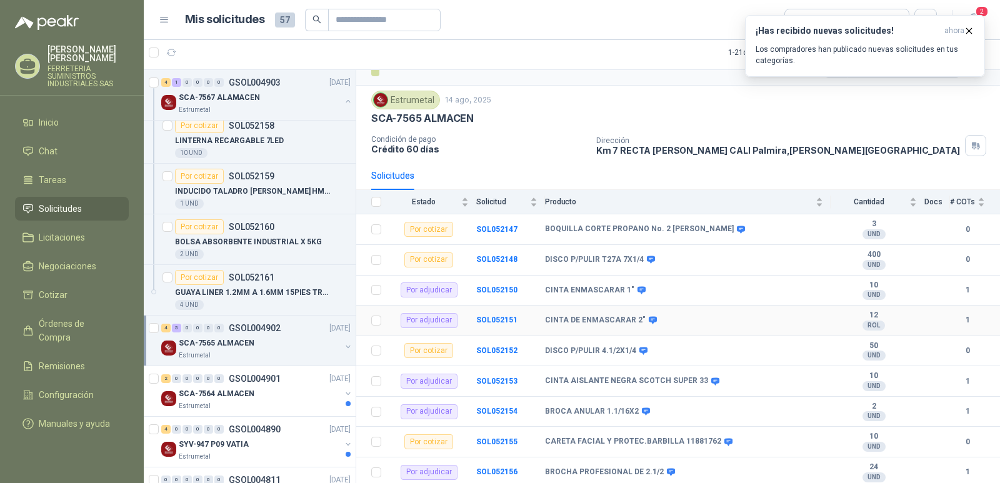
scroll to position [28, 0]
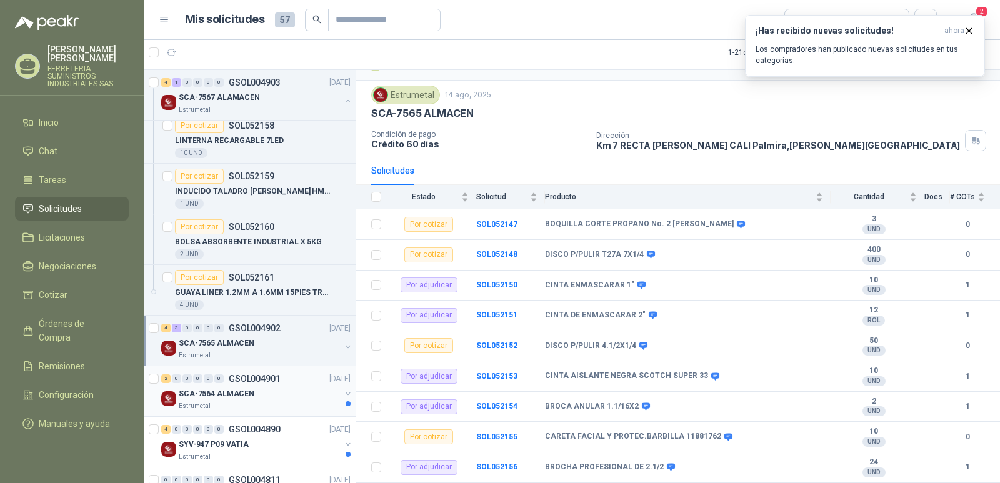
click at [254, 381] on p "GSOL004901" at bounding box center [255, 379] width 52 height 9
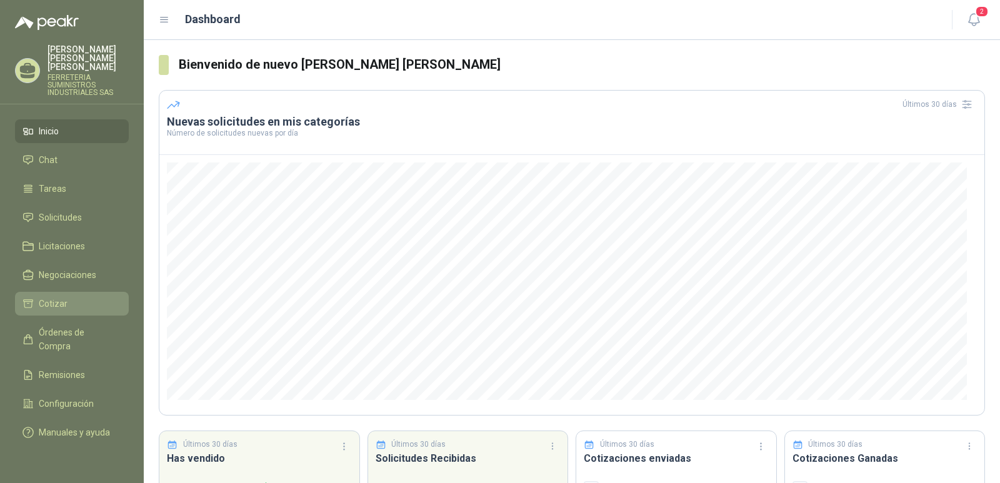
click at [77, 297] on li "Cotizar" at bounding box center [72, 304] width 99 height 14
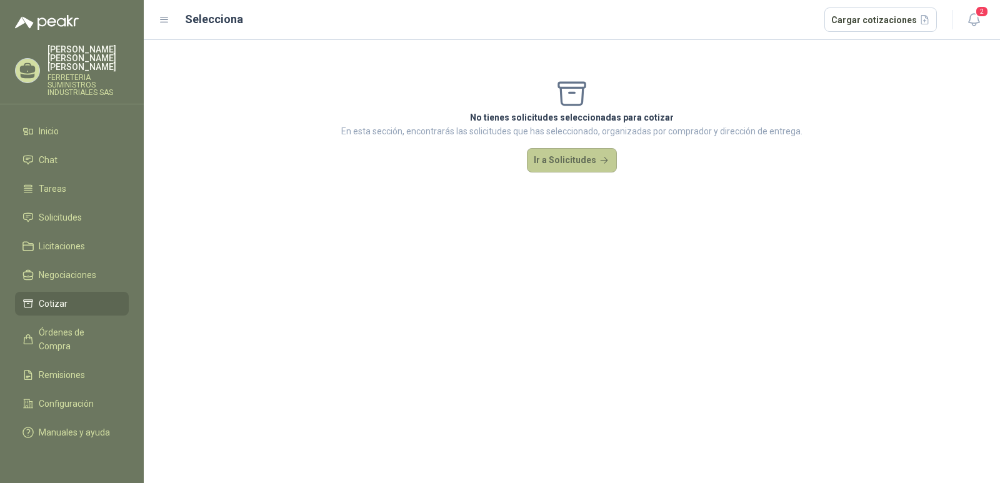
click at [567, 151] on button "Ir a Solicitudes" at bounding box center [572, 160] width 90 height 25
